Goal: Entertainment & Leisure: Consume media (video, audio)

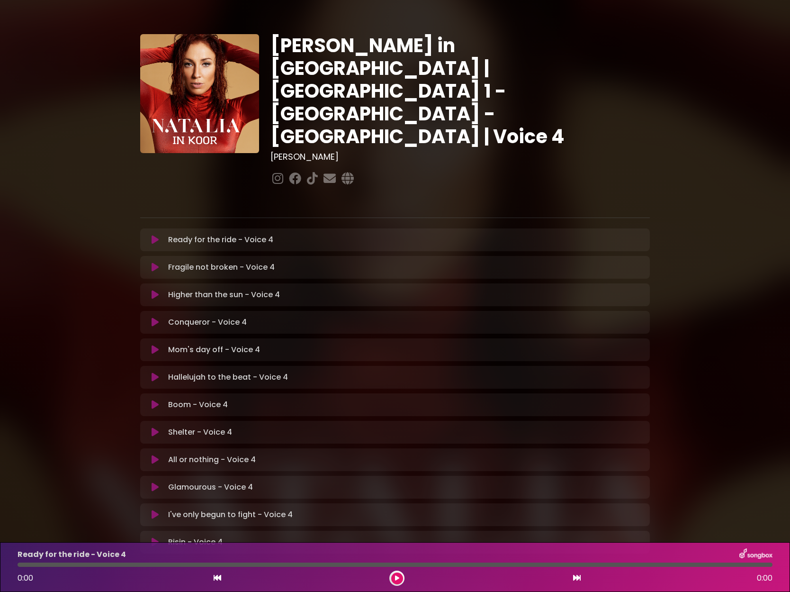
click at [155, 235] on icon at bounding box center [155, 239] width 7 height 9
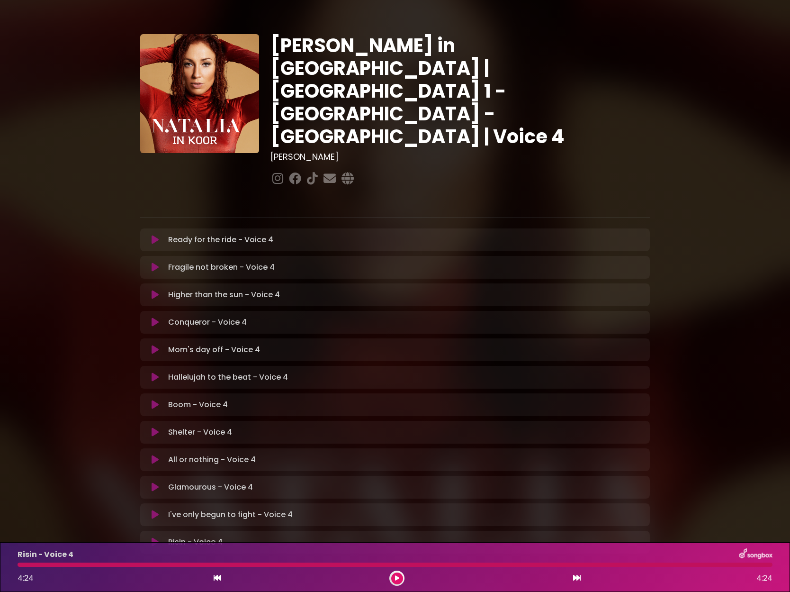
click at [153, 510] on icon at bounding box center [155, 514] width 7 height 9
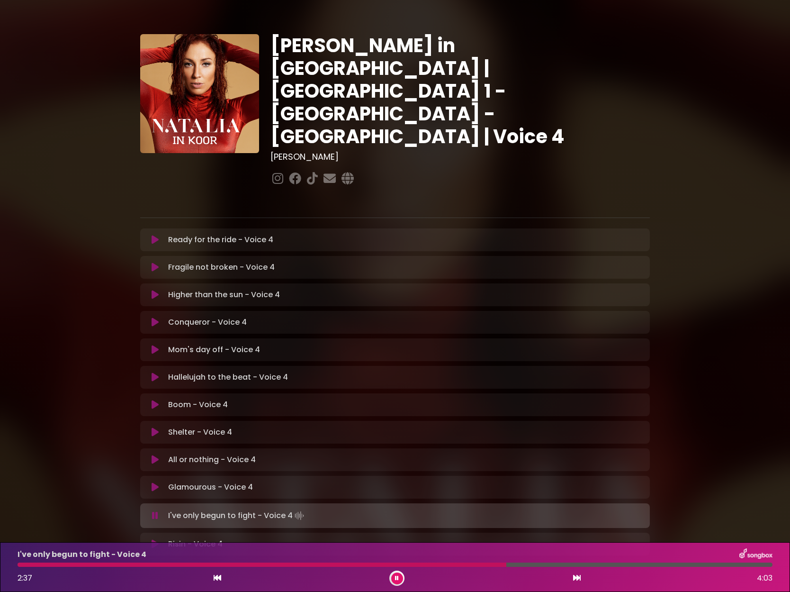
click at [395, 586] on div "I've only begun to fight - Voice 4 2:37 4:03" at bounding box center [395, 567] width 790 height 50
click at [396, 582] on button at bounding box center [397, 578] width 12 height 12
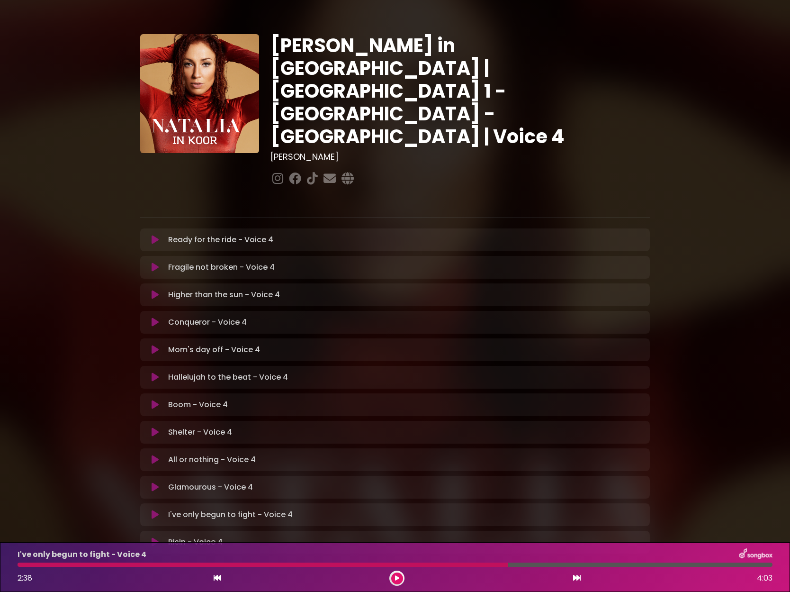
click at [156, 510] on icon at bounding box center [155, 514] width 7 height 9
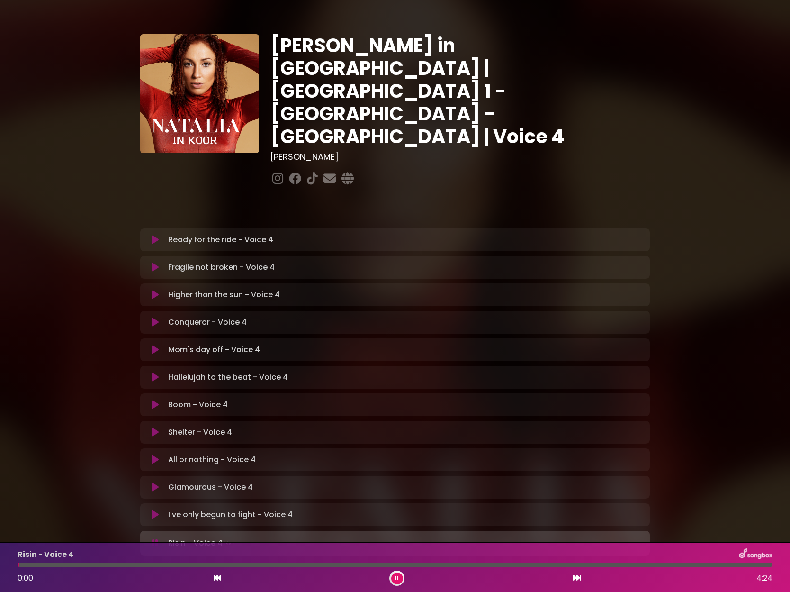
drag, startPoint x: 770, startPoint y: 569, endPoint x: 288, endPoint y: 535, distance: 482.9
click at [296, 535] on div "[PERSON_NAME] in [GEOGRAPHIC_DATA] | [GEOGRAPHIC_DATA] 1 - [GEOGRAPHIC_DATA] - …" at bounding box center [395, 291] width 790 height 560
click at [152, 510] on icon at bounding box center [155, 514] width 7 height 9
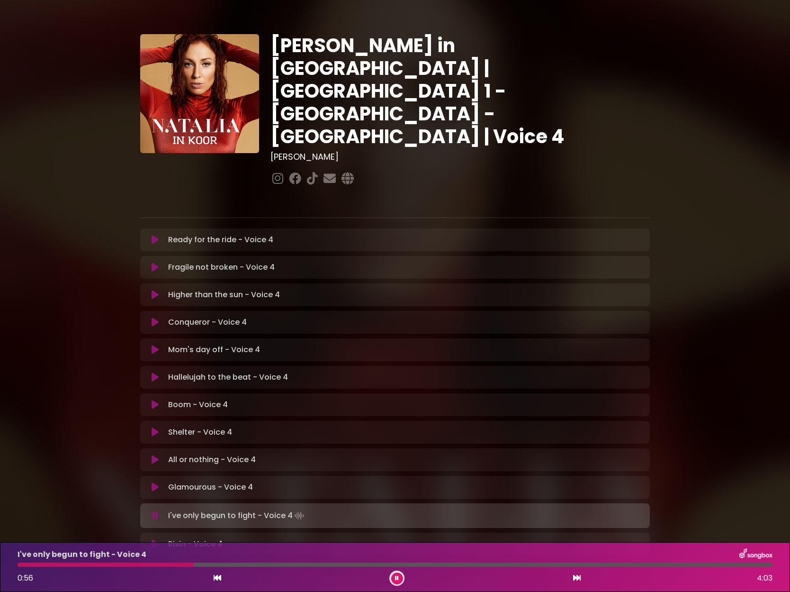
drag, startPoint x: 272, startPoint y: 566, endPoint x: 193, endPoint y: 562, distance: 79.2
click at [193, 562] on div "I've only begun to fight - Voice 4 0:56 4:03" at bounding box center [395, 566] width 766 height 37
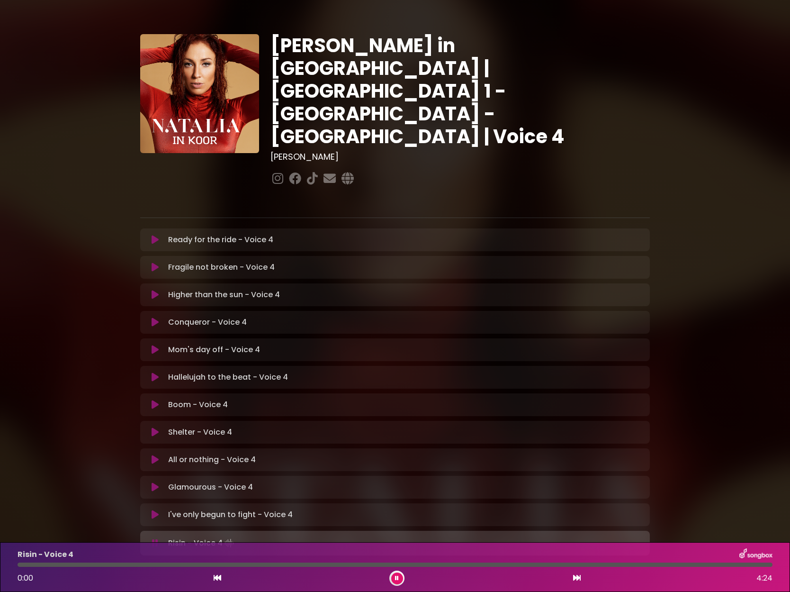
drag, startPoint x: 770, startPoint y: 568, endPoint x: 665, endPoint y: 564, distance: 105.2
click at [665, 564] on div "Risin - Voice 4 0:00 4:24" at bounding box center [395, 566] width 766 height 37
click at [152, 510] on icon at bounding box center [155, 514] width 7 height 9
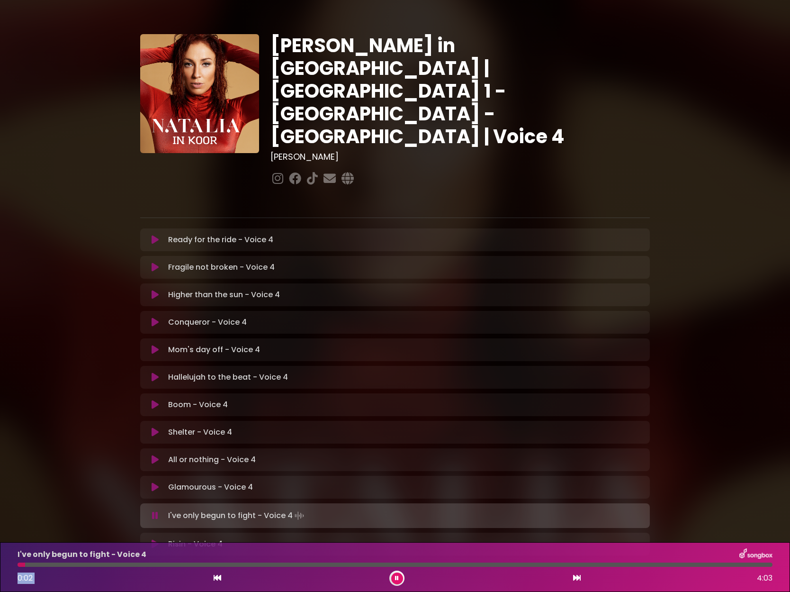
drag, startPoint x: 21, startPoint y: 567, endPoint x: 331, endPoint y: 586, distance: 310.4
click at [297, 588] on div "I've only begun to fight - Voice 4 0:02 4:03" at bounding box center [395, 567] width 790 height 50
click at [471, 567] on div "I've only begun to fight - Voice 4 0:03 4:03" at bounding box center [395, 566] width 766 height 37
click at [471, 566] on div at bounding box center [395, 564] width 755 height 4
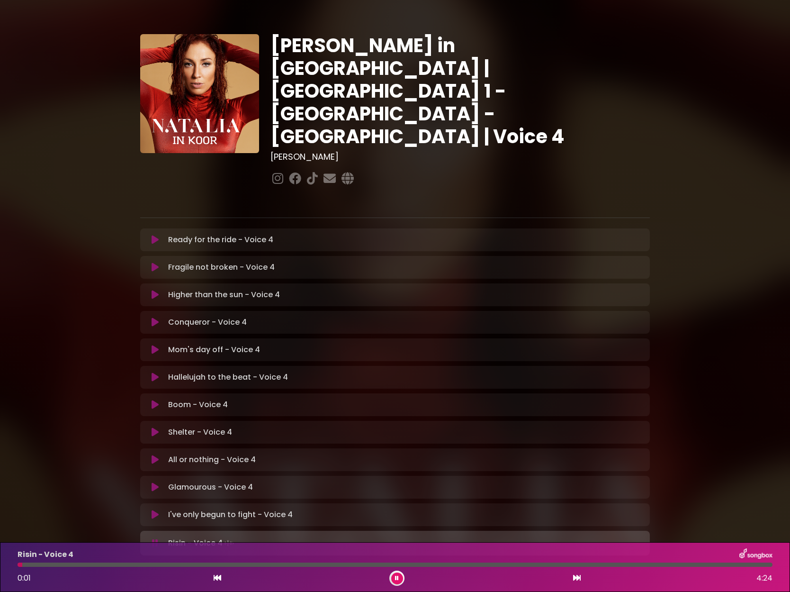
click at [155, 538] on icon at bounding box center [155, 543] width 11 height 11
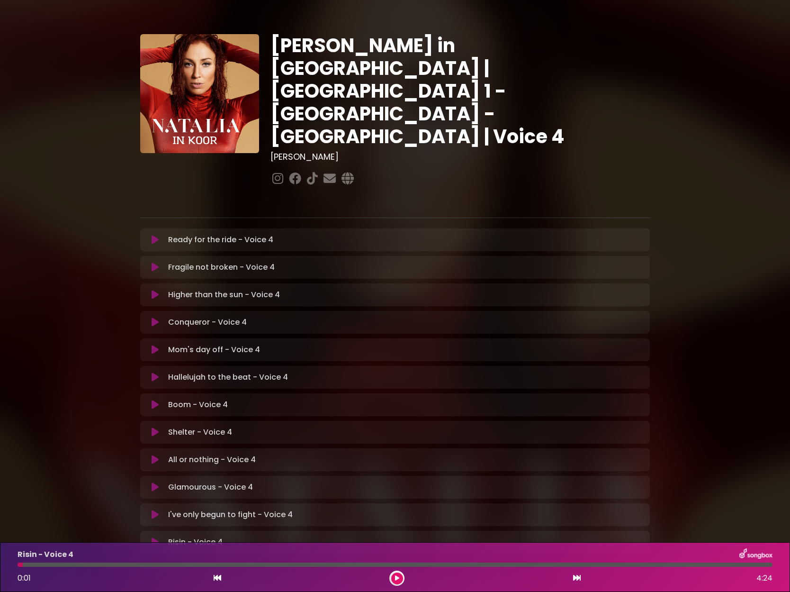
click at [156, 235] on icon at bounding box center [155, 239] width 7 height 9
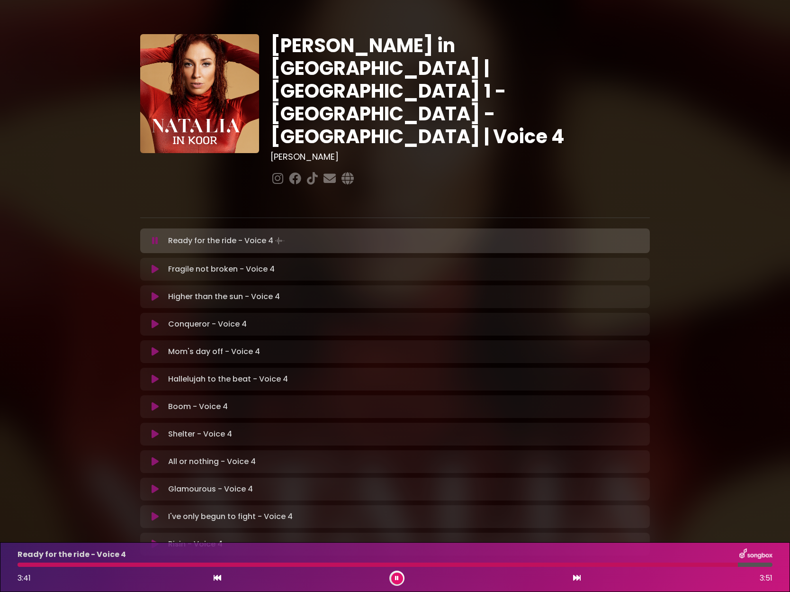
click at [152, 236] on icon at bounding box center [155, 240] width 6 height 9
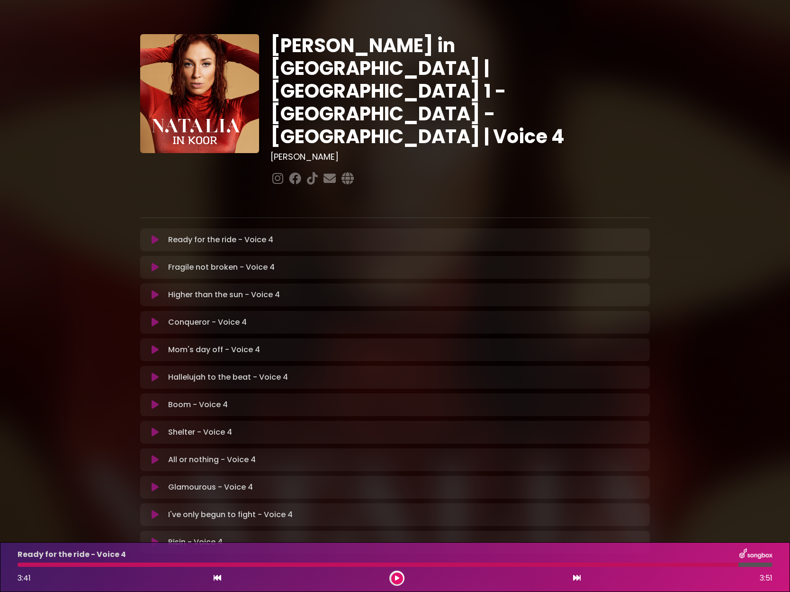
click at [153, 235] on icon at bounding box center [155, 239] width 7 height 9
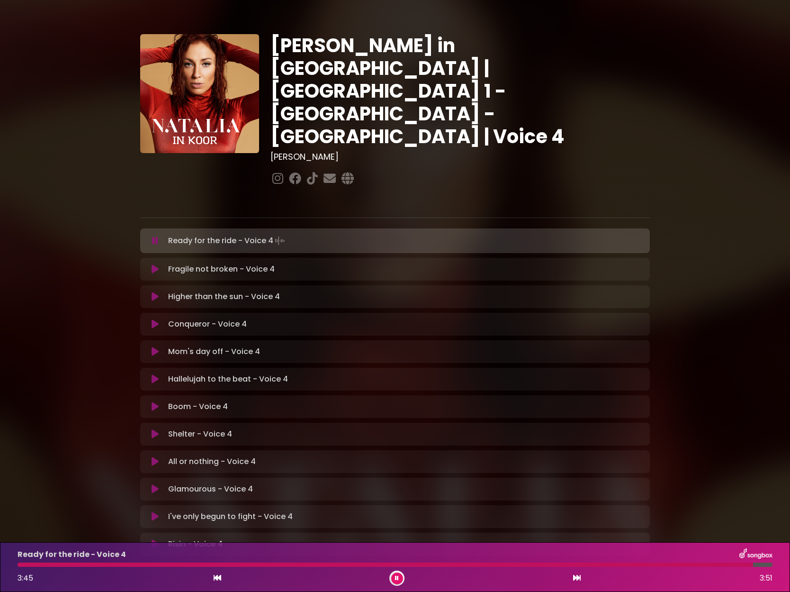
click at [153, 264] on icon at bounding box center [155, 268] width 7 height 9
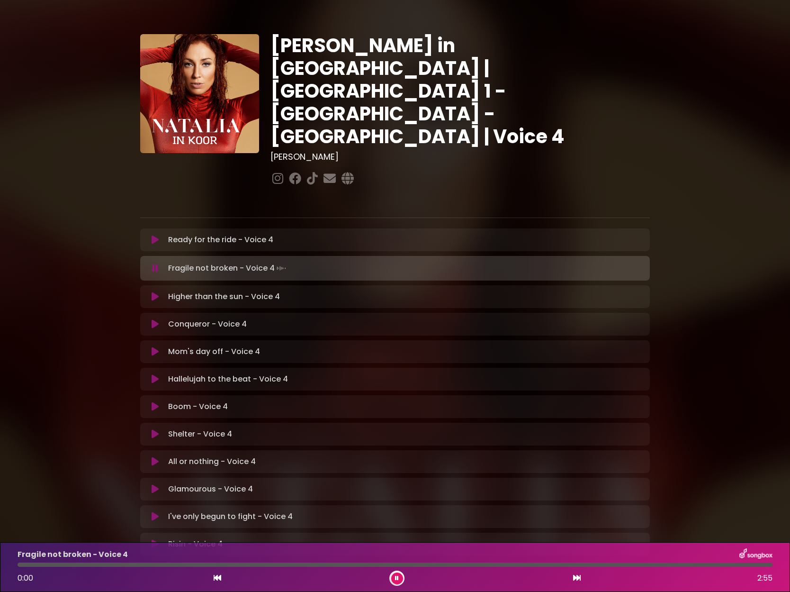
click at [153, 235] on icon at bounding box center [155, 239] width 7 height 9
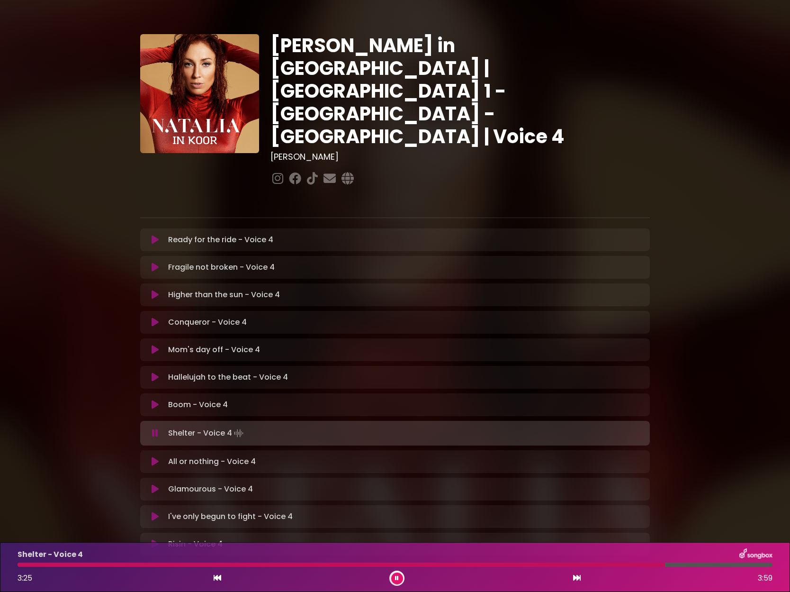
click at [153, 428] on icon at bounding box center [155, 432] width 6 height 9
